Goal: Task Accomplishment & Management: Use online tool/utility

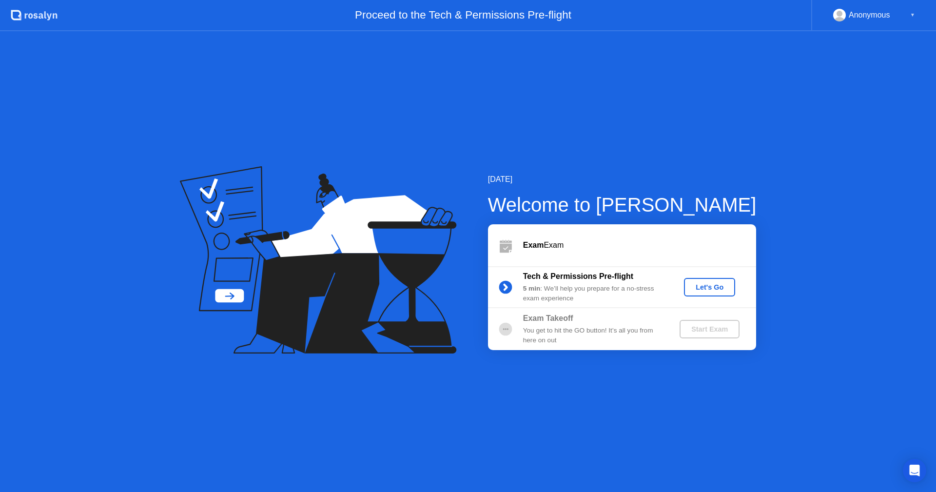
click at [709, 291] on div "Let's Go" at bounding box center [709, 287] width 43 height 8
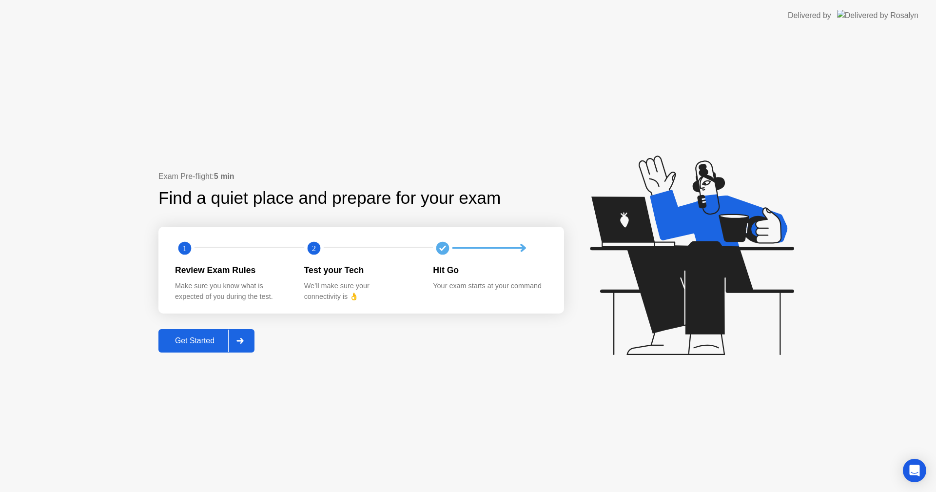
click at [164, 333] on button "Get Started" at bounding box center [206, 340] width 96 height 23
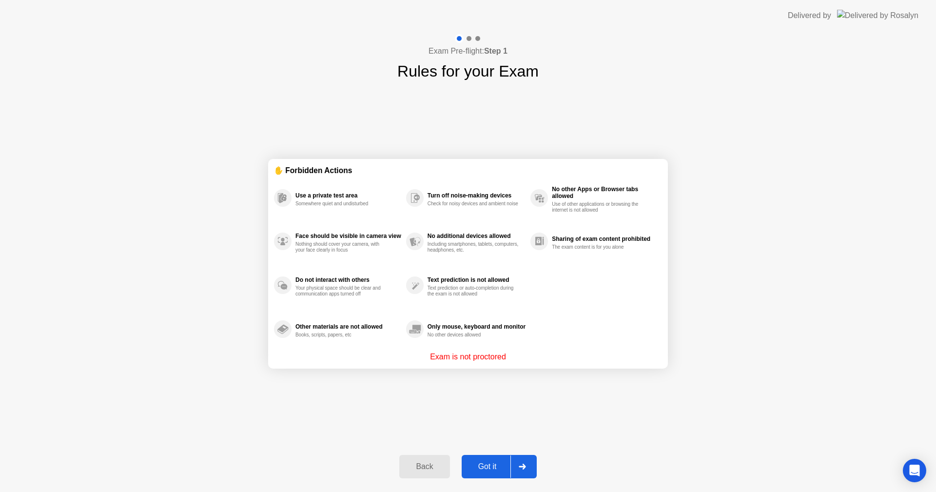
click at [493, 464] on div "Got it" at bounding box center [487, 466] width 46 height 9
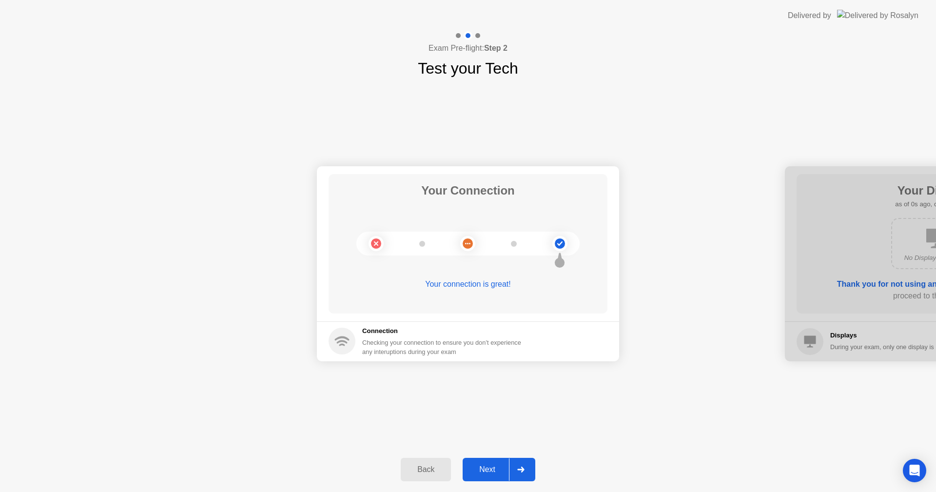
click at [491, 461] on button "Next" at bounding box center [498, 469] width 73 height 23
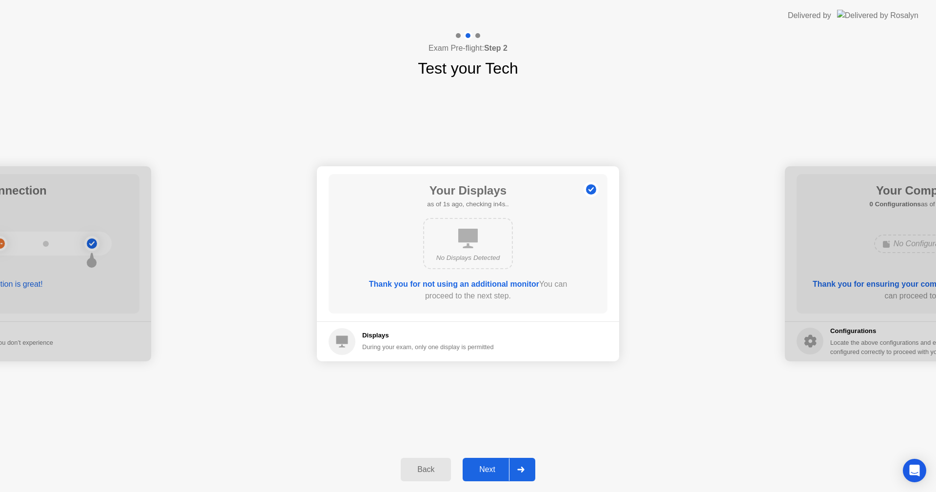
click at [491, 462] on button "Next" at bounding box center [498, 469] width 73 height 23
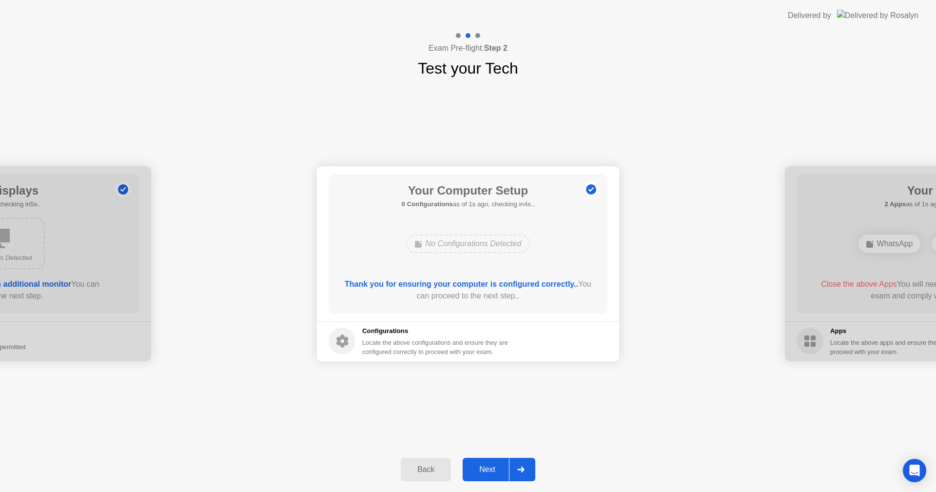
click at [491, 462] on button "Next" at bounding box center [498, 469] width 73 height 23
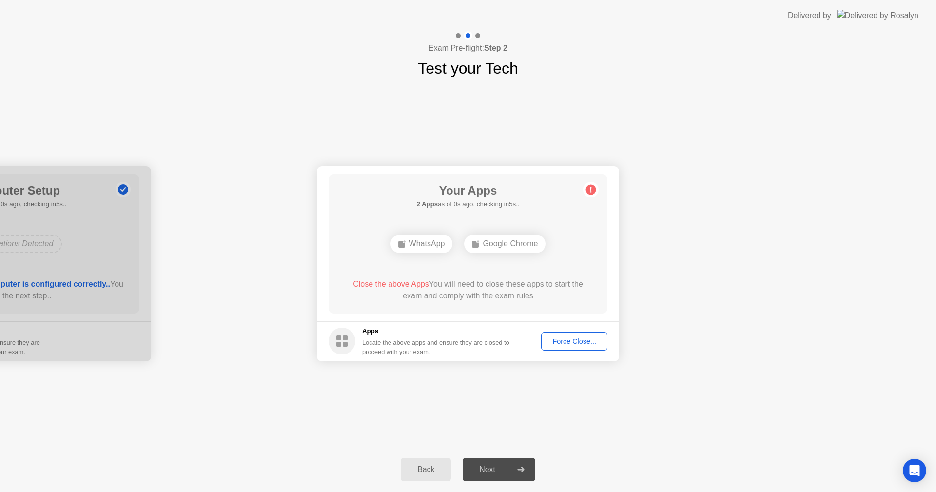
click at [560, 343] on div "Force Close..." at bounding box center [573, 341] width 59 height 8
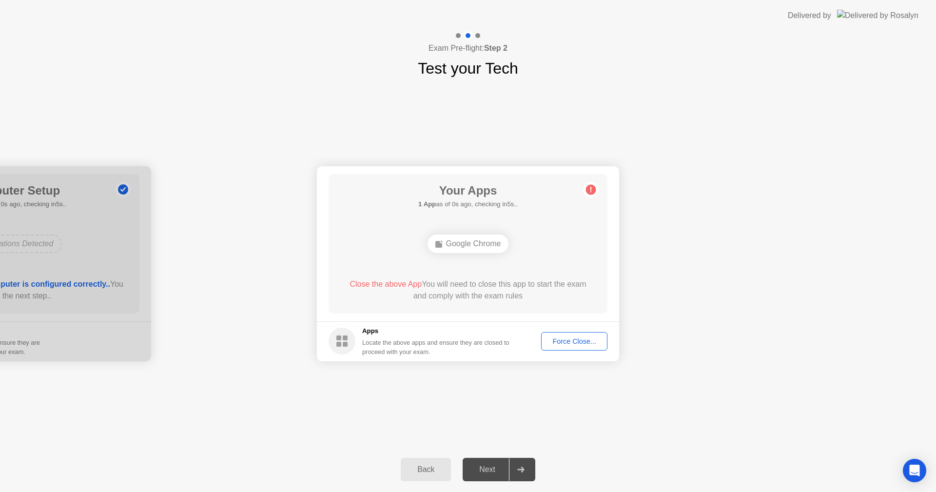
click at [585, 338] on div "Force Close..." at bounding box center [573, 341] width 59 height 8
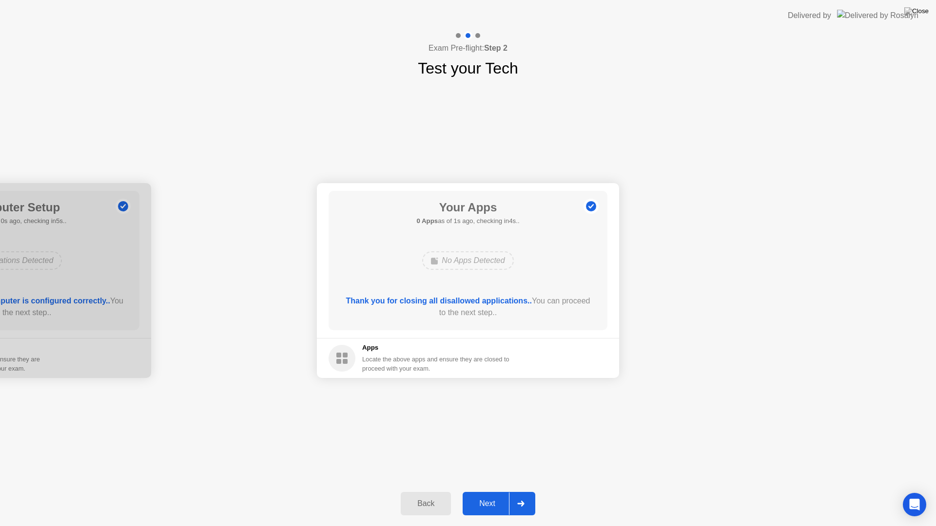
click at [520, 491] on div at bounding box center [520, 504] width 23 height 22
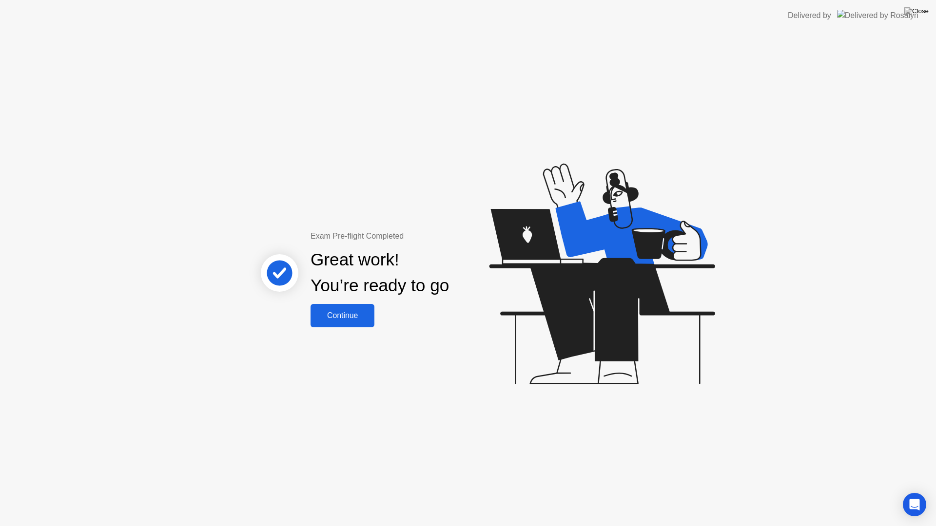
click at [345, 317] on div "Continue" at bounding box center [342, 315] width 58 height 9
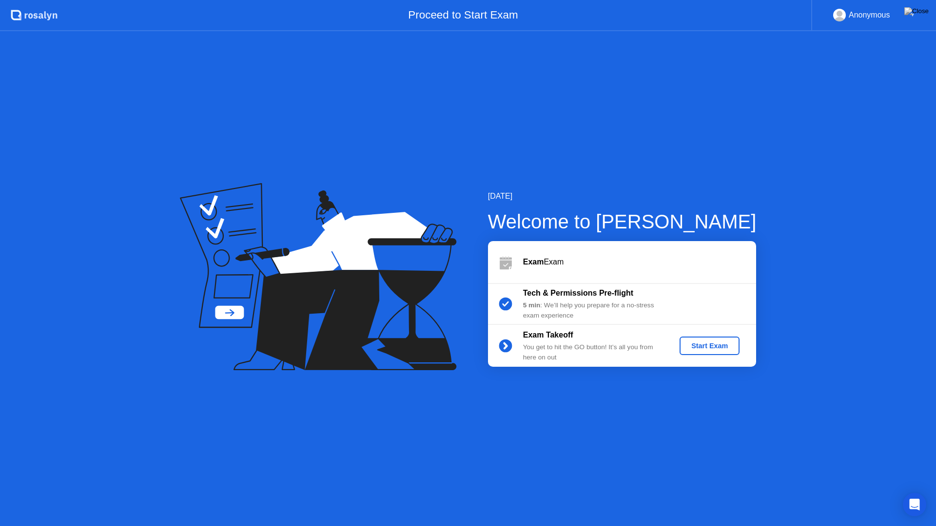
click at [723, 345] on div "Start Exam" at bounding box center [709, 346] width 52 height 8
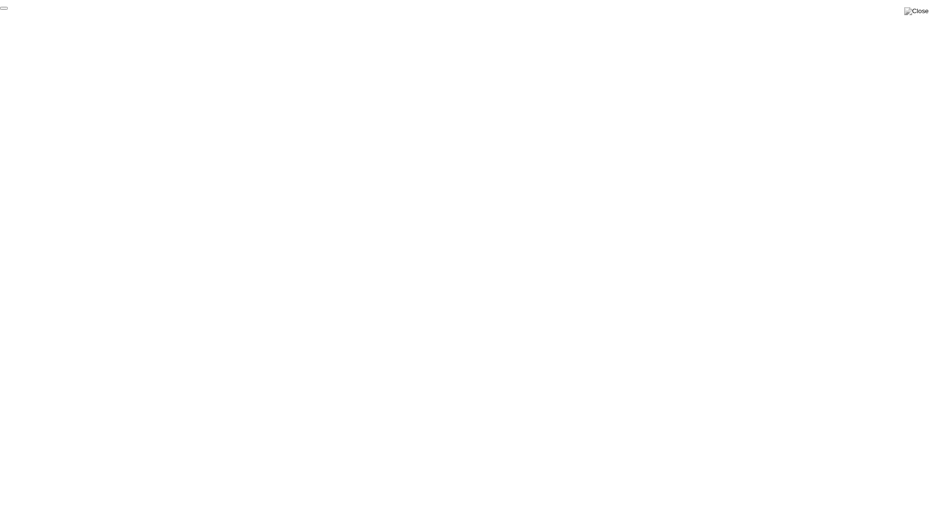
click div "End Proctoring Session"
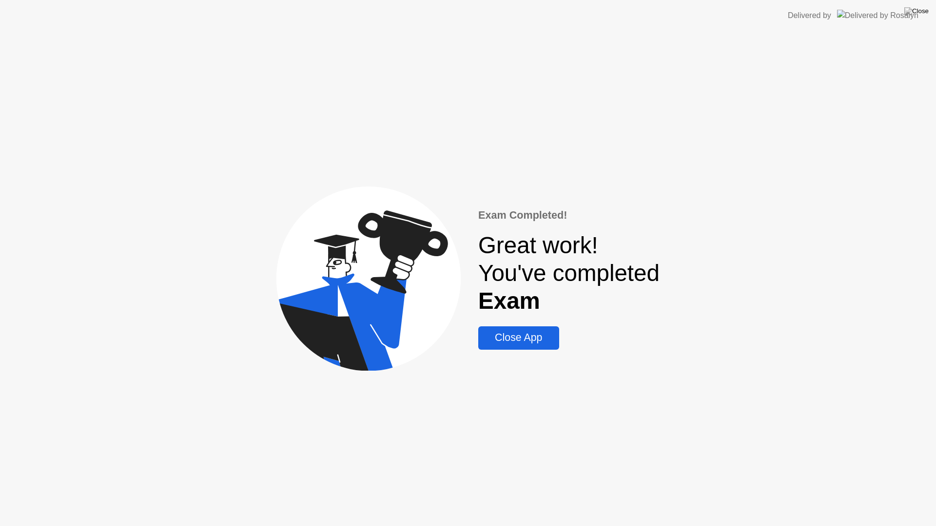
click at [505, 339] on div "Close App" at bounding box center [518, 338] width 75 height 12
